Goal: Task Accomplishment & Management: Use online tool/utility

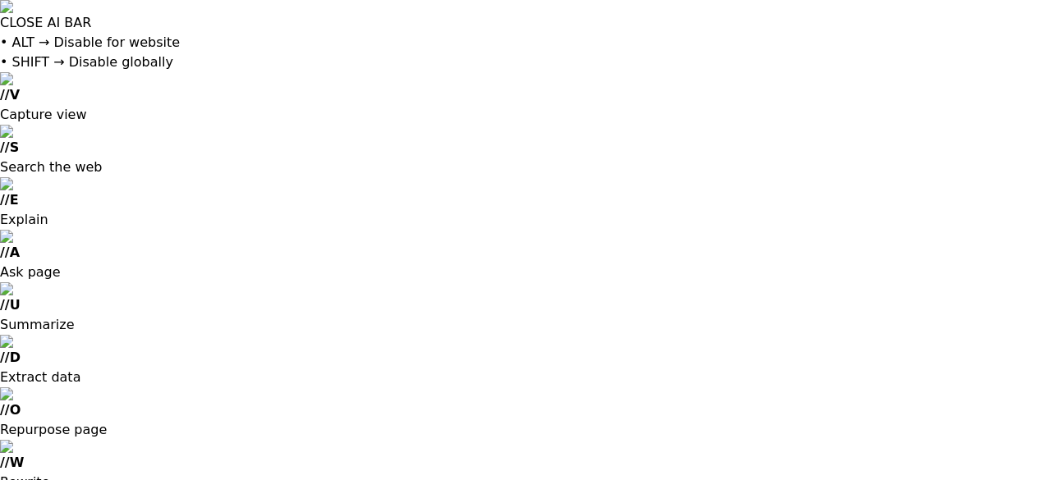
drag, startPoint x: 867, startPoint y: 33, endPoint x: 829, endPoint y: 33, distance: 37.8
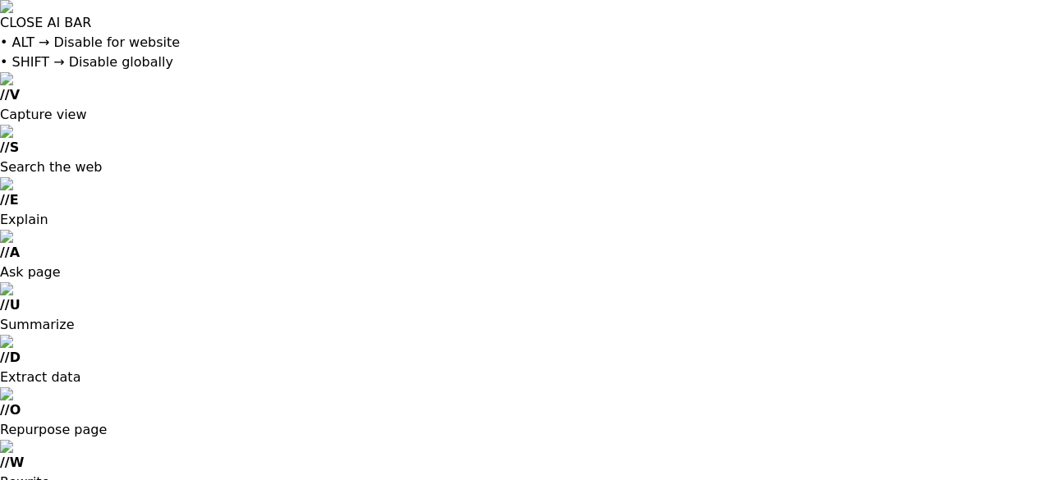
drag, startPoint x: 869, startPoint y: 25, endPoint x: 826, endPoint y: 27, distance: 43.5
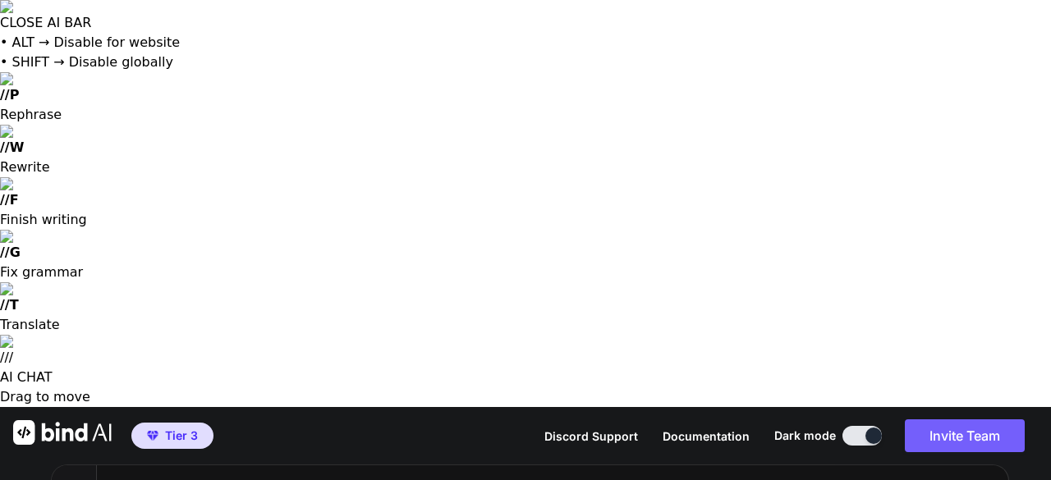
click at [859, 426] on button at bounding box center [861, 436] width 39 height 20
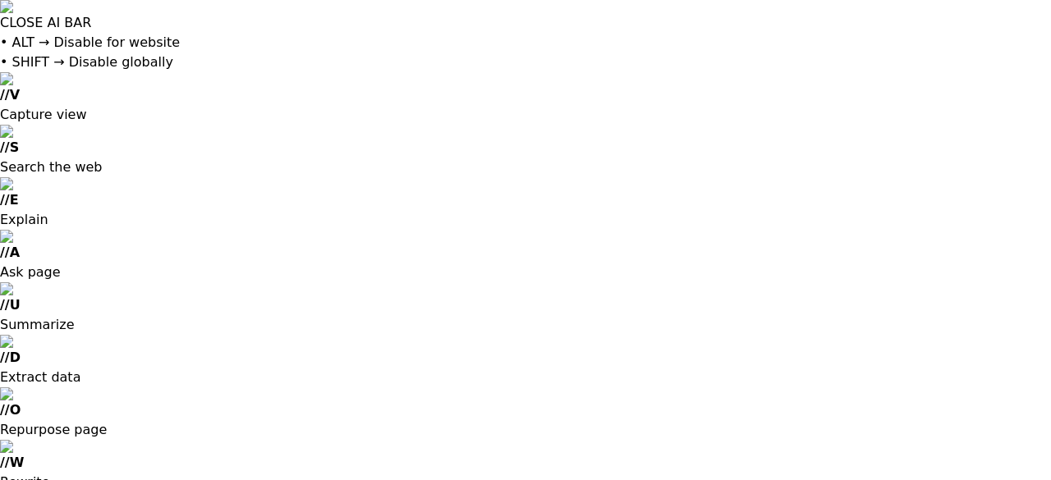
type textarea "x"
